Goal: Task Accomplishment & Management: Manage account settings

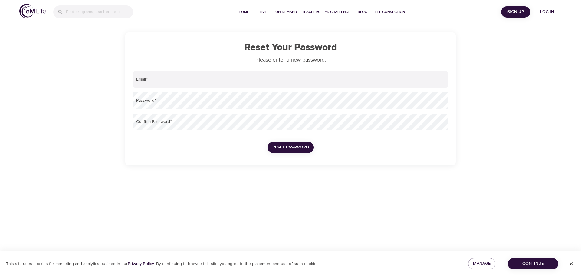
click at [31, 12] on img at bounding box center [32, 11] width 27 height 14
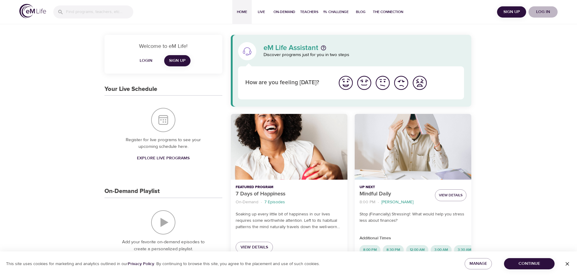
click at [542, 14] on span "Log in" at bounding box center [543, 12] width 24 height 8
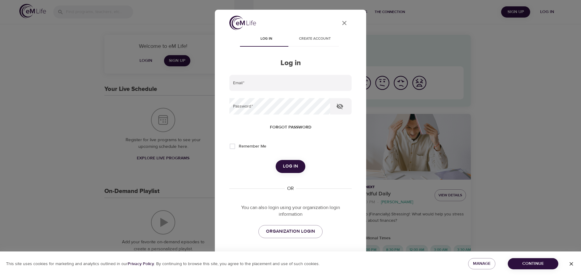
type input "[PERSON_NAME][EMAIL_ADDRESS][PERSON_NAME][DOMAIN_NAME]"
click at [340, 107] on icon "button" at bounding box center [339, 106] width 7 height 7
click at [232, 147] on input "Remember Me" at bounding box center [232, 146] width 13 height 13
checkbox input "true"
click at [288, 166] on span "Log in" at bounding box center [290, 166] width 15 height 8
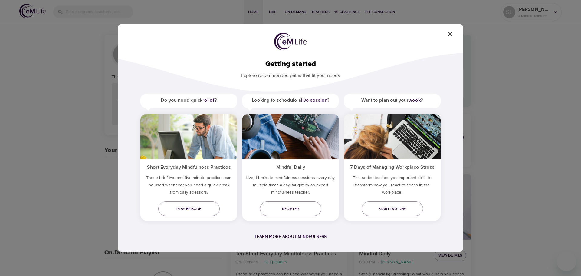
click at [453, 34] on icon "button" at bounding box center [450, 33] width 7 height 7
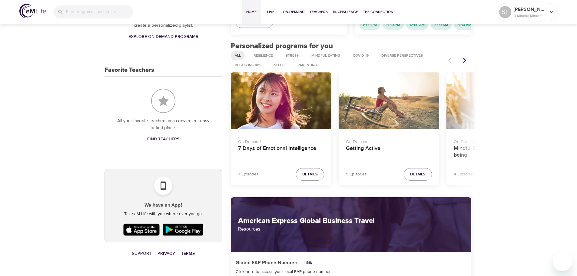
scroll to position [212, 0]
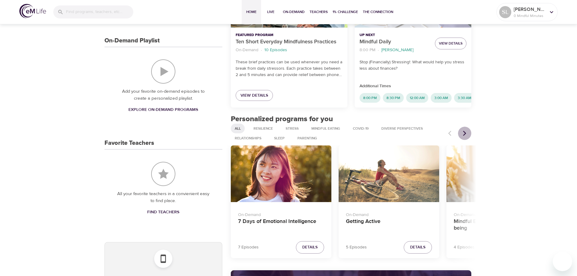
click at [463, 136] on icon "Next items" at bounding box center [464, 133] width 6 height 6
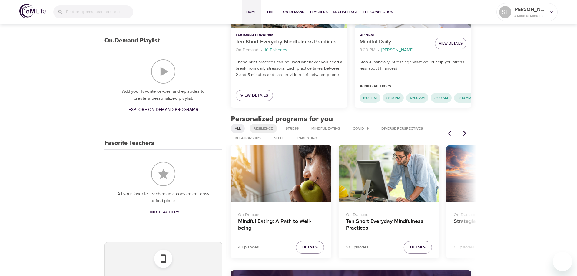
click at [270, 131] on span "Resilience" at bounding box center [263, 128] width 27 height 5
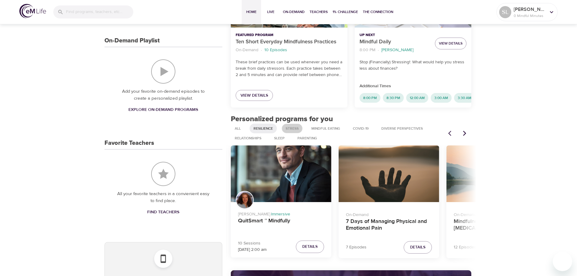
click at [294, 131] on span "Stress" at bounding box center [292, 128] width 20 height 5
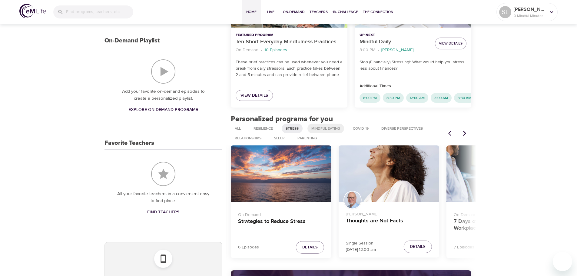
click at [336, 131] on span "Mindful Eating" at bounding box center [326, 128] width 36 height 5
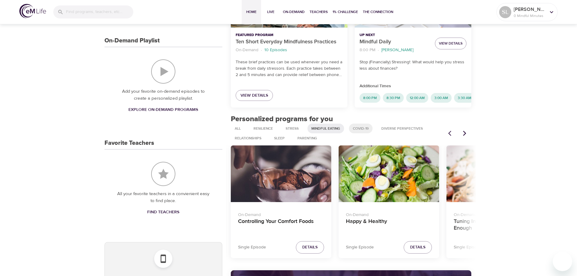
click at [361, 131] on span "COVID-19" at bounding box center [360, 128] width 23 height 5
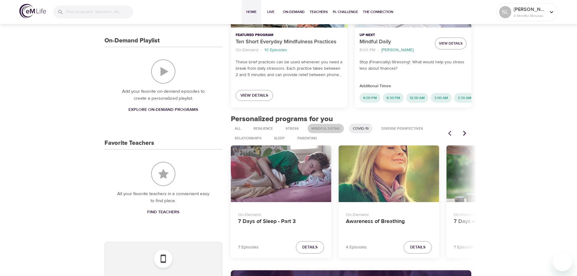
click at [324, 131] on span "Mindful Eating" at bounding box center [326, 128] width 36 height 5
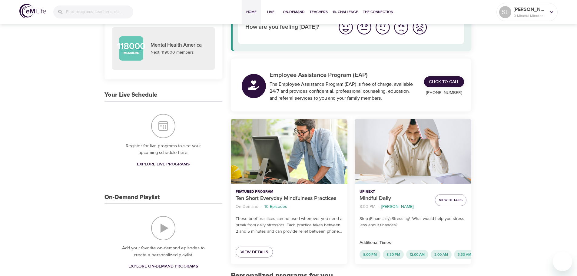
scroll to position [0, 0]
